Goal: Task Accomplishment & Management: Manage account settings

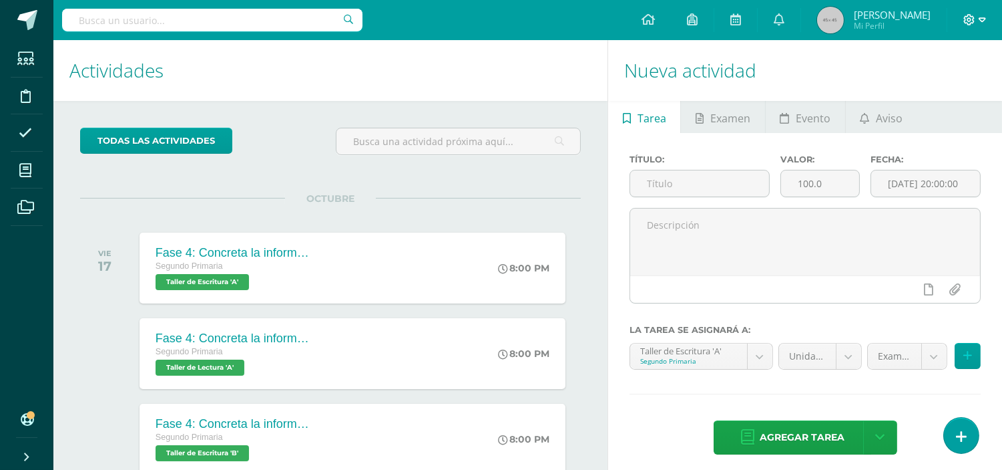
click at [980, 21] on icon at bounding box center [982, 20] width 7 height 12
click at [929, 70] on span "Configuración" at bounding box center [942, 71] width 62 height 13
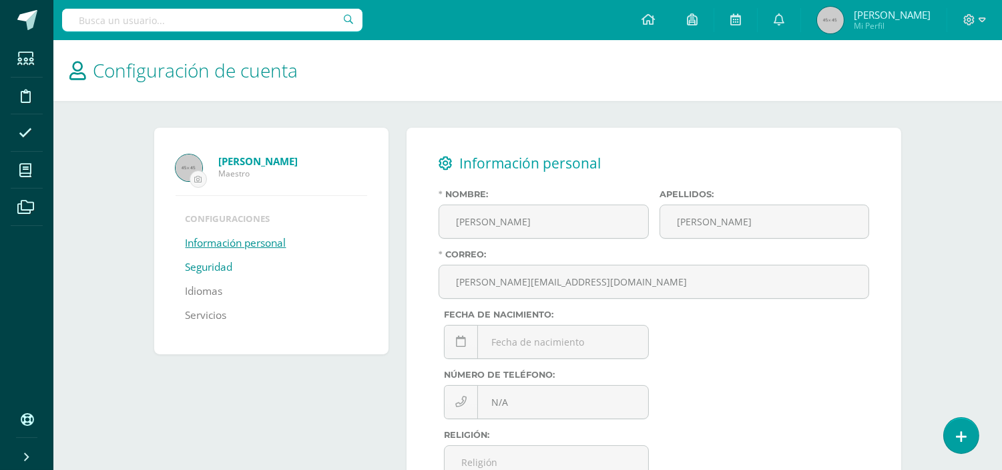
click at [218, 264] on link "Seguridad" at bounding box center [209, 267] width 47 height 24
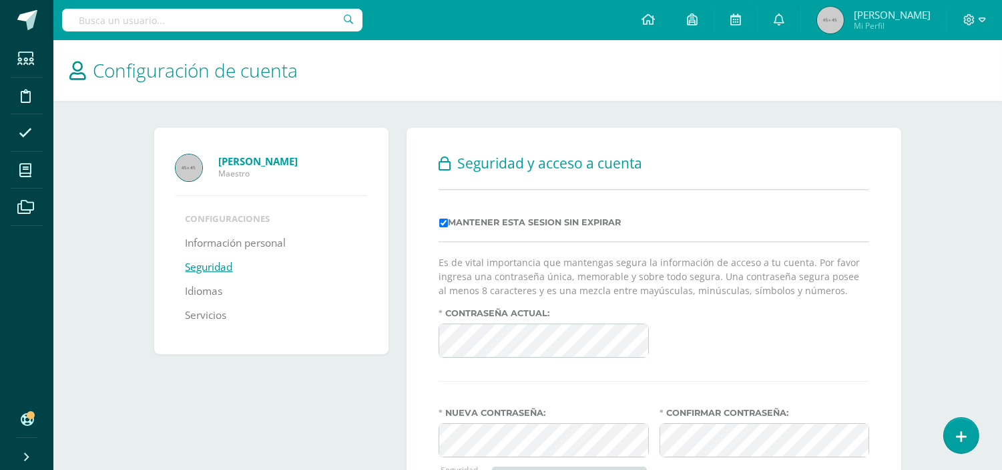
scroll to position [120, 0]
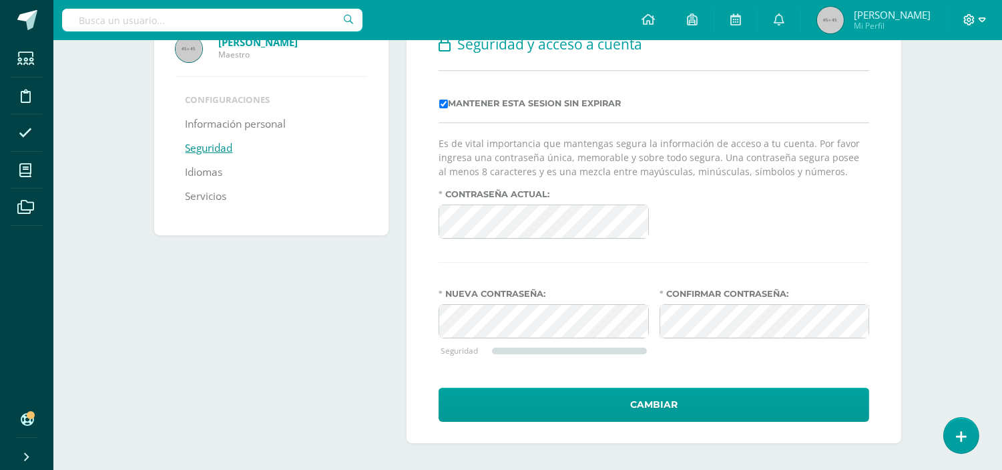
click at [971, 15] on icon at bounding box center [969, 19] width 11 height 11
click at [922, 196] on div "Andrea Castillo Maestro Configuraciones Información personal Seguridad Idiomas …" at bounding box center [528, 226] width 801 height 488
click at [909, 23] on span "Mi Perfil" at bounding box center [892, 25] width 77 height 11
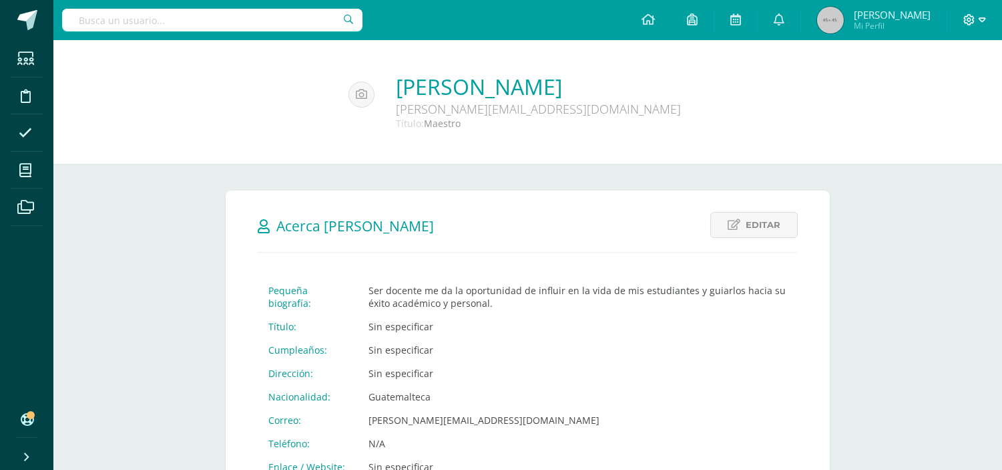
click at [970, 17] on icon at bounding box center [970, 20] width 12 height 12
click at [942, 83] on link "Cerrar sesión" at bounding box center [934, 90] width 106 height 19
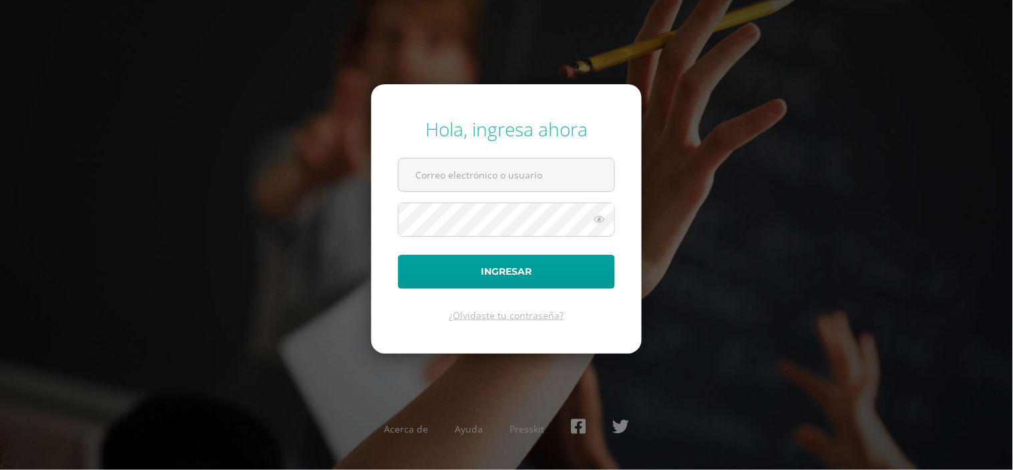
type input "[PERSON_NAME][EMAIL_ADDRESS][DOMAIN_NAME]"
click at [598, 220] on icon at bounding box center [598, 219] width 17 height 16
click at [824, 188] on div "Hola, ingresa ahora [PERSON_NAME][EMAIL_ADDRESS][DOMAIN_NAME] Ingresar ¿Olvidas…" at bounding box center [507, 235] width 862 height 258
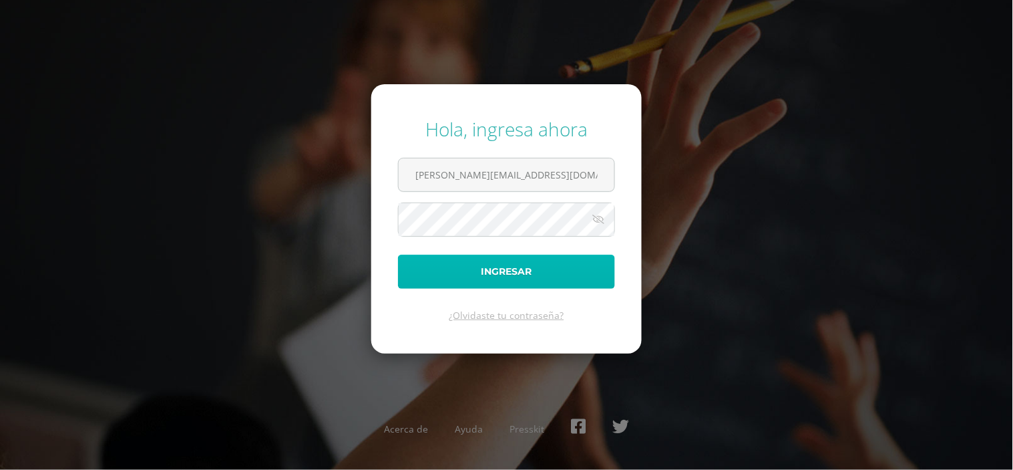
click at [514, 272] on button "Ingresar" at bounding box center [506, 271] width 217 height 34
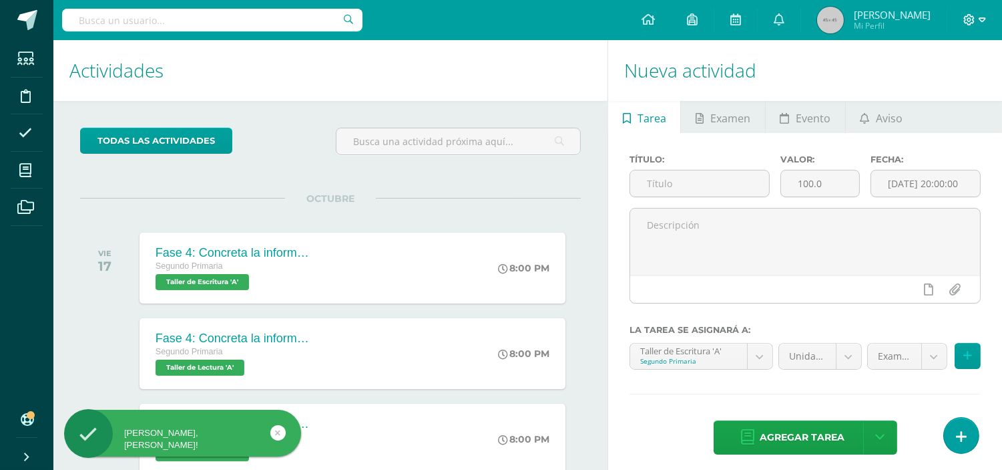
click at [971, 20] on icon at bounding box center [969, 19] width 11 height 11
click at [922, 67] on span "Configuración" at bounding box center [942, 71] width 62 height 13
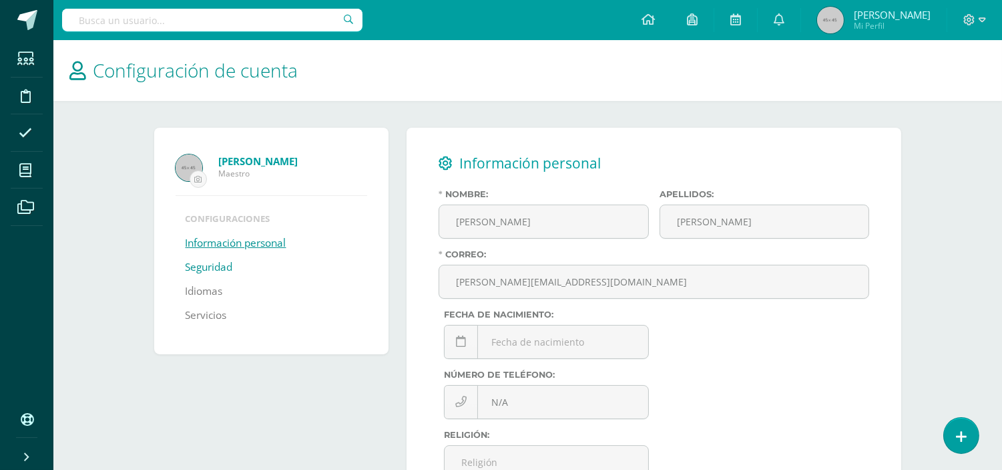
click at [201, 269] on link "Seguridad" at bounding box center [209, 267] width 47 height 24
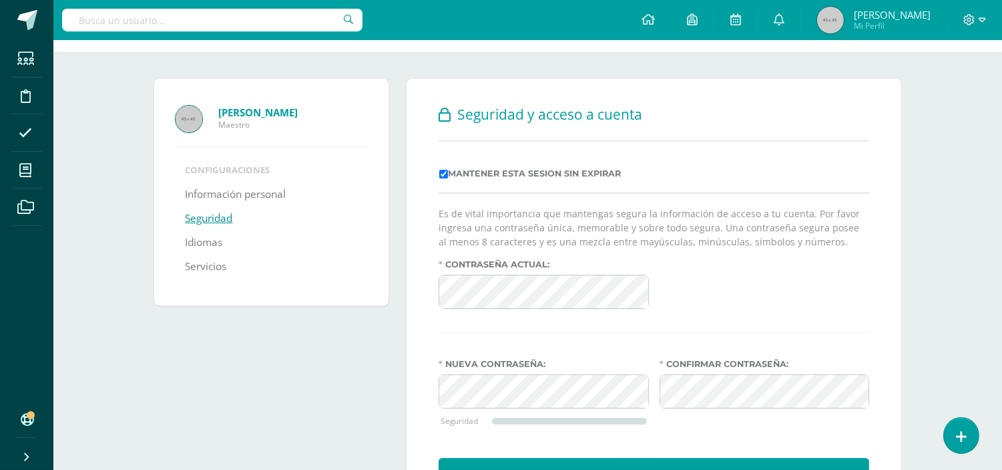
scroll to position [120, 0]
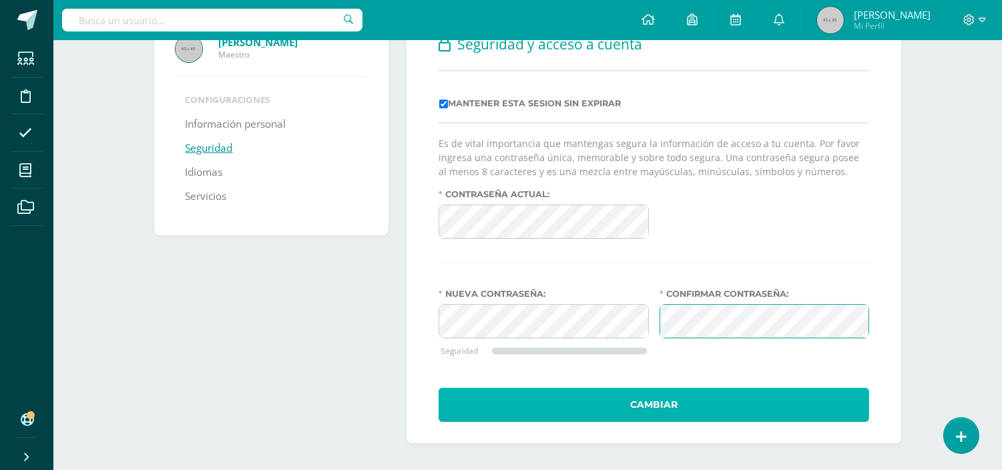
click at [725, 409] on button "Cambiar" at bounding box center [654, 404] width 431 height 34
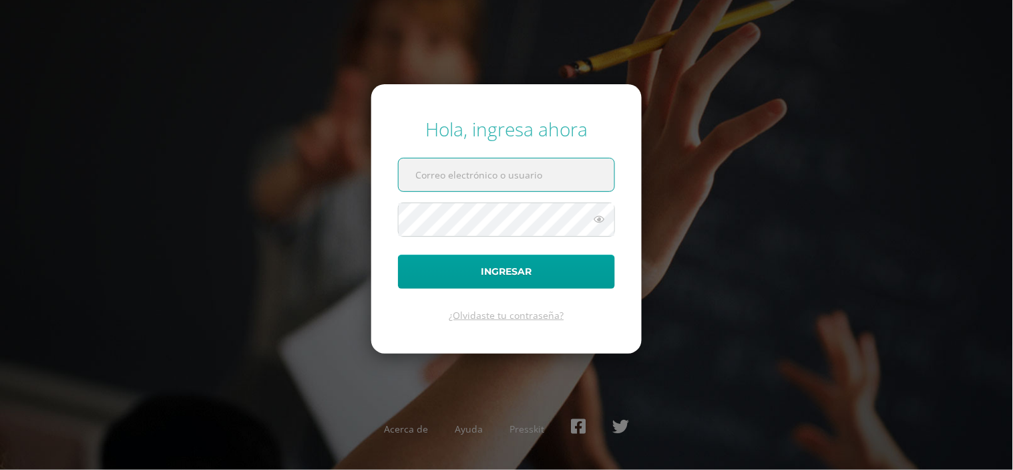
type input "[PERSON_NAME][EMAIL_ADDRESS][DOMAIN_NAME]"
click at [597, 217] on icon at bounding box center [598, 219] width 17 height 16
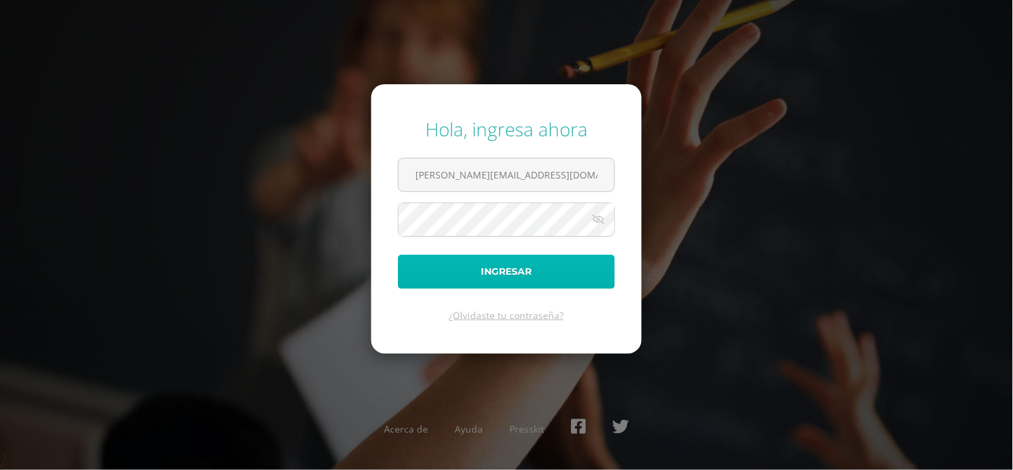
click at [544, 272] on button "Ingresar" at bounding box center [506, 271] width 217 height 34
